Goal: Information Seeking & Learning: Learn about a topic

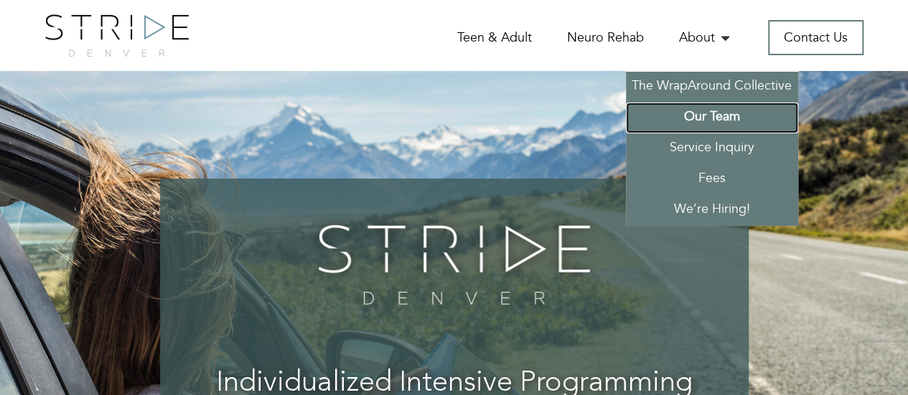
click at [729, 118] on link "Our Team" at bounding box center [712, 118] width 172 height 31
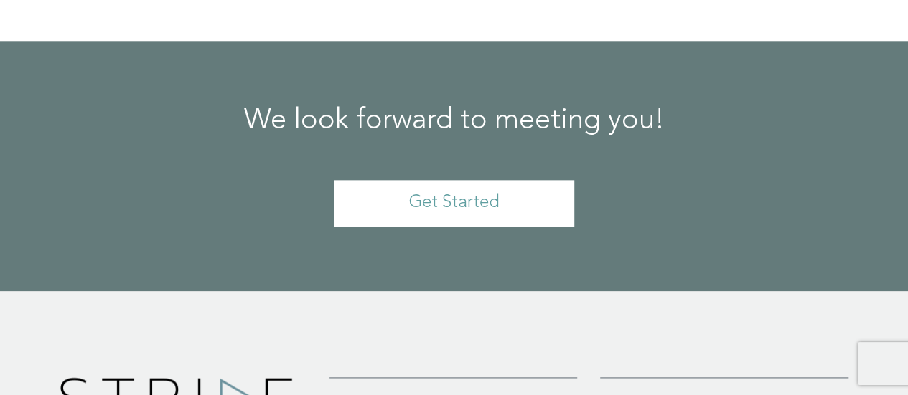
scroll to position [11269, 0]
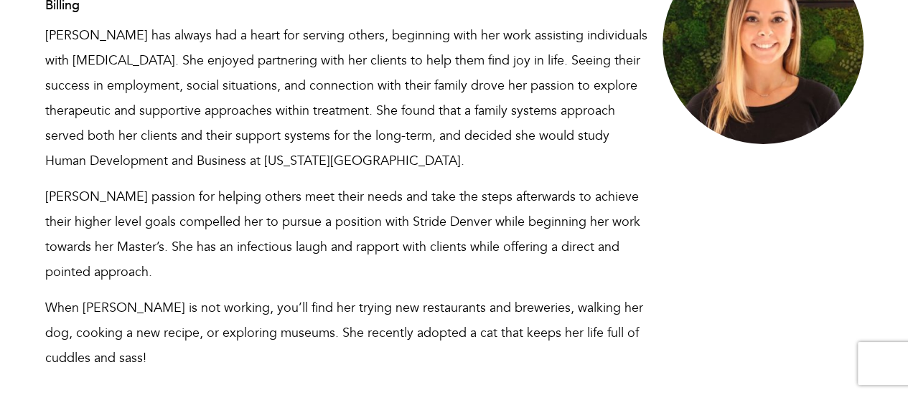
scroll to position [10910, 0]
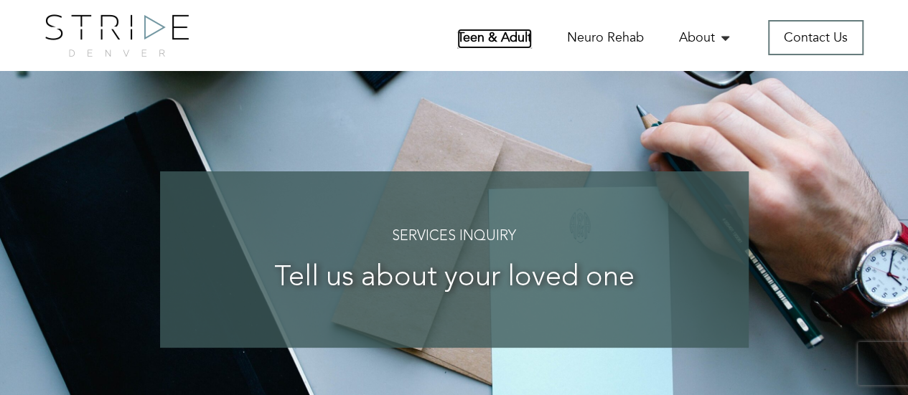
click at [530, 35] on link "Teen & Adult" at bounding box center [494, 39] width 75 height 20
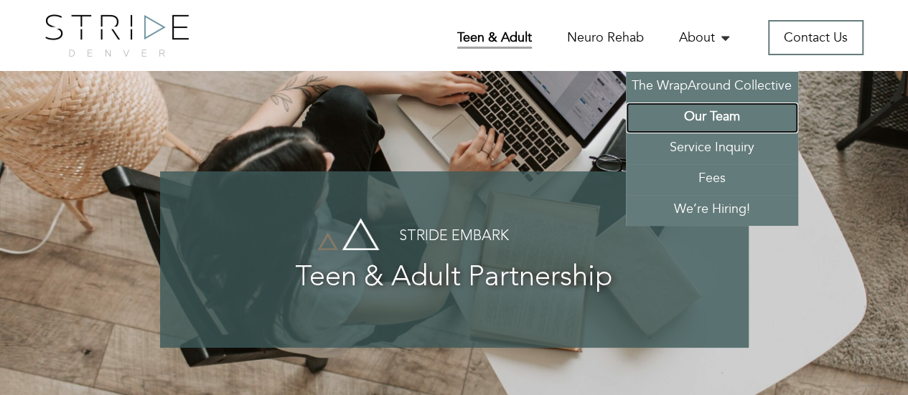
click at [696, 117] on link "Our Team" at bounding box center [712, 118] width 172 height 31
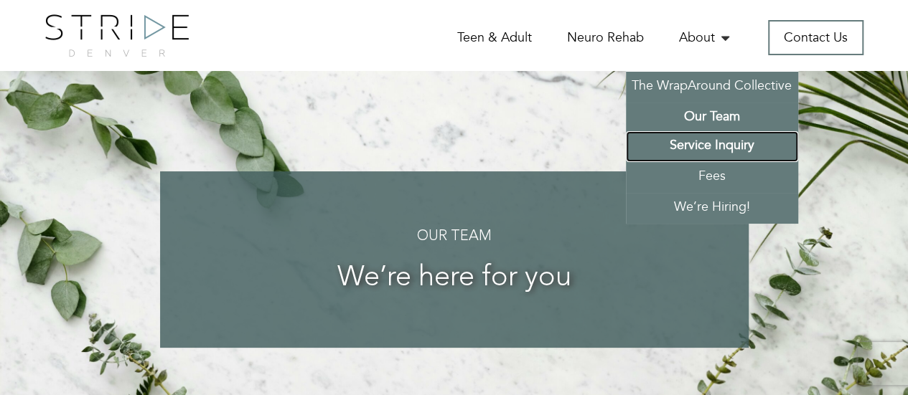
click at [694, 146] on link "Service Inquiry" at bounding box center [712, 146] width 172 height 31
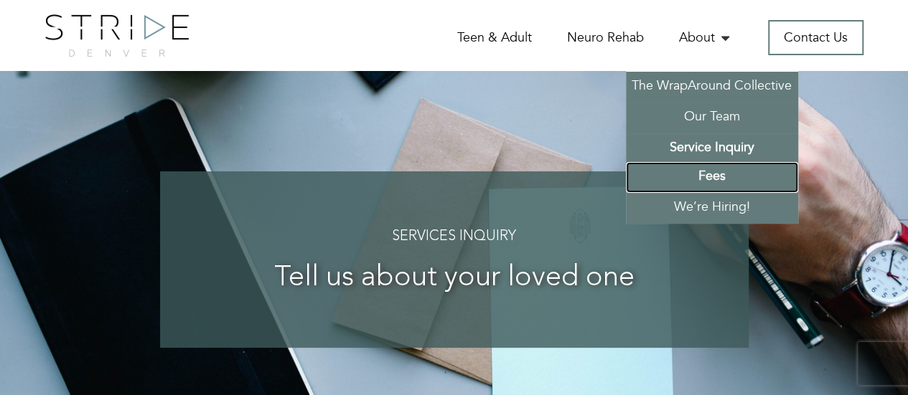
click at [707, 177] on link "Fees" at bounding box center [712, 177] width 172 height 31
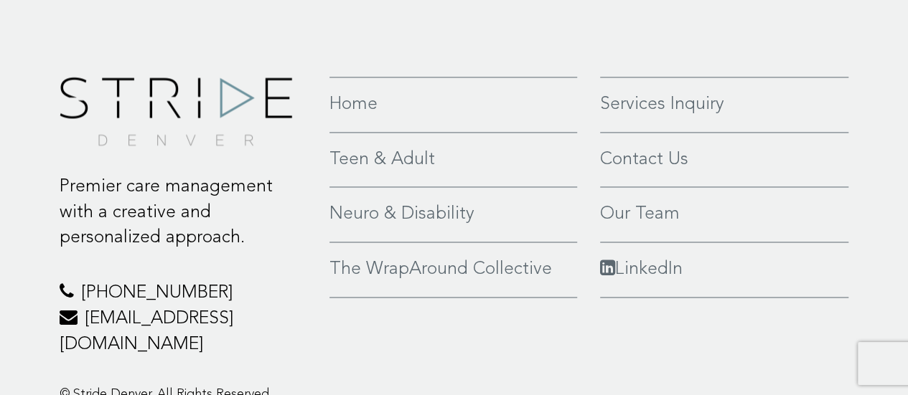
scroll to position [932, 0]
